Goal: Information Seeking & Learning: Learn about a topic

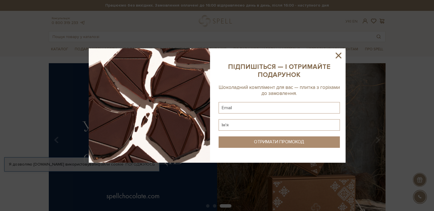
click at [334, 54] on icon at bounding box center [338, 55] width 10 height 10
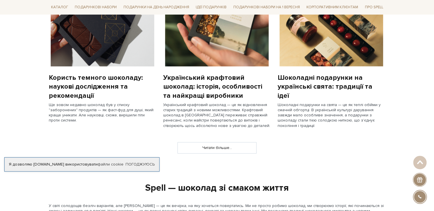
scroll to position [513, 0]
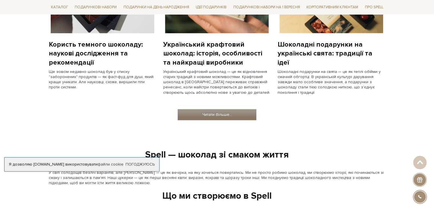
click at [200, 112] on link "Читати більше..." at bounding box center [217, 114] width 78 height 11
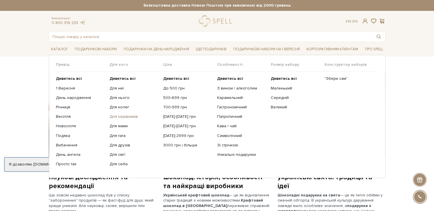
click at [118, 115] on link "Для керівників" at bounding box center [134, 116] width 49 height 5
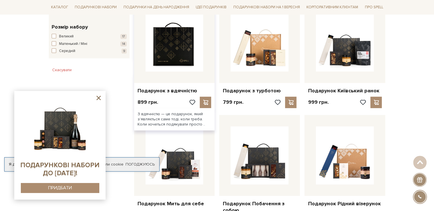
scroll to position [314, 0]
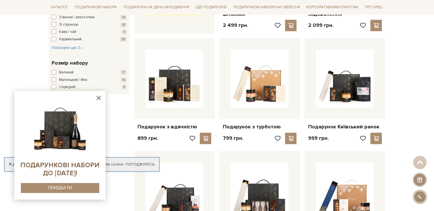
click at [96, 96] on icon at bounding box center [98, 97] width 7 height 7
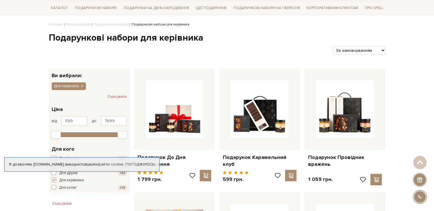
scroll to position [0, 0]
